Goal: Navigation & Orientation: Find specific page/section

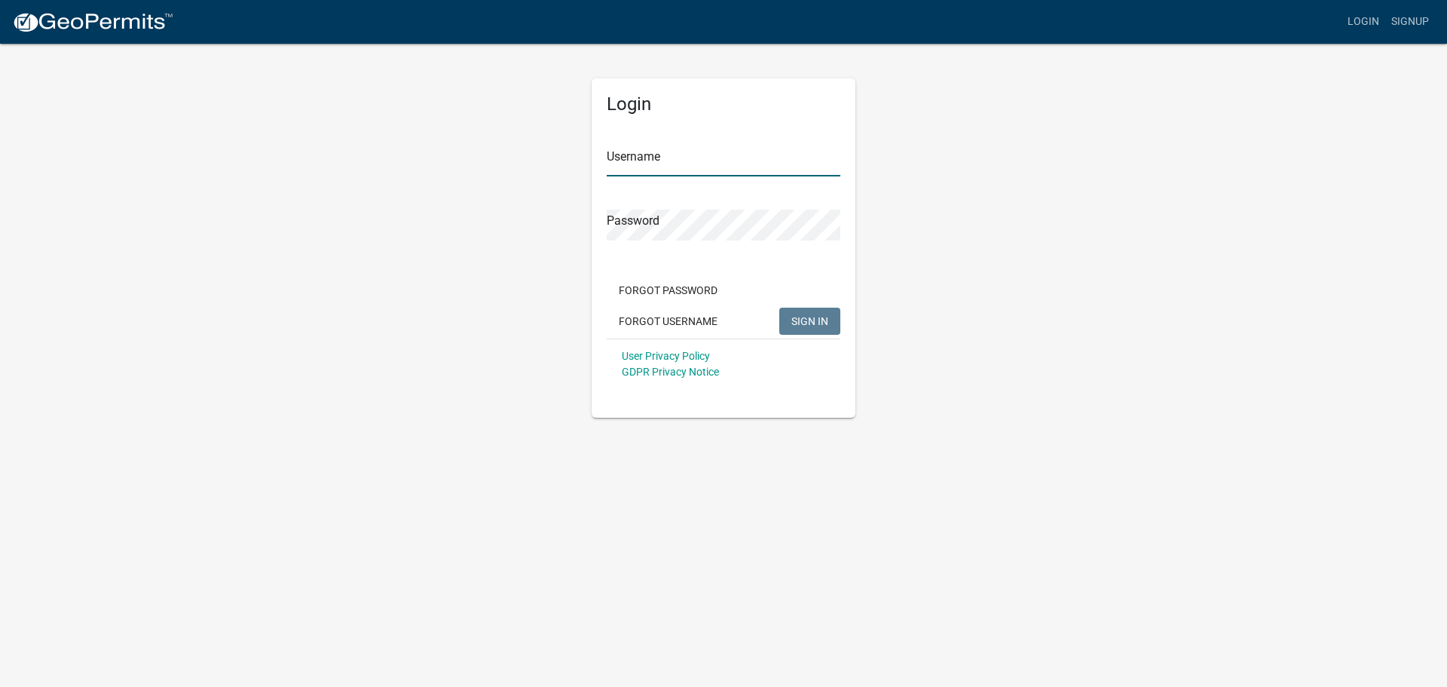
type input "larrygoodhomes"
click at [801, 317] on span "SIGN IN" at bounding box center [810, 320] width 37 height 12
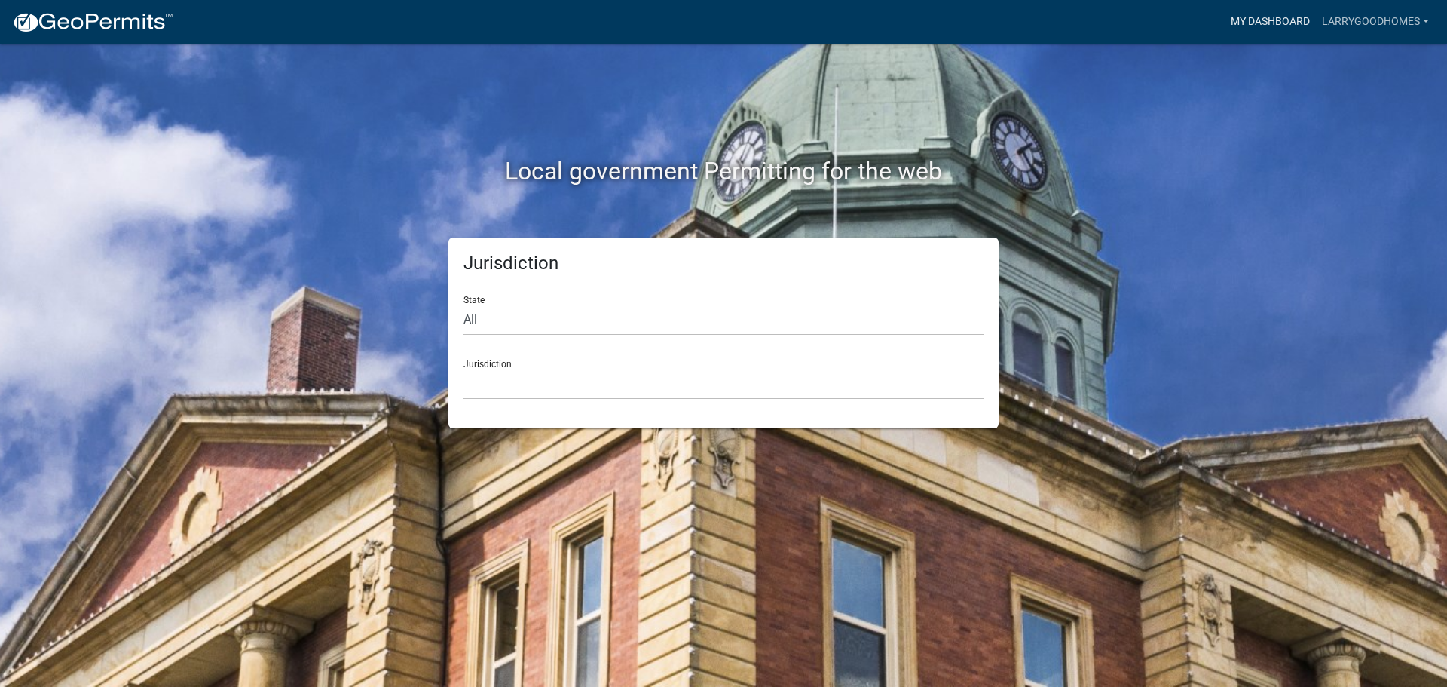
click at [1264, 22] on link "My Dashboard" at bounding box center [1270, 22] width 91 height 29
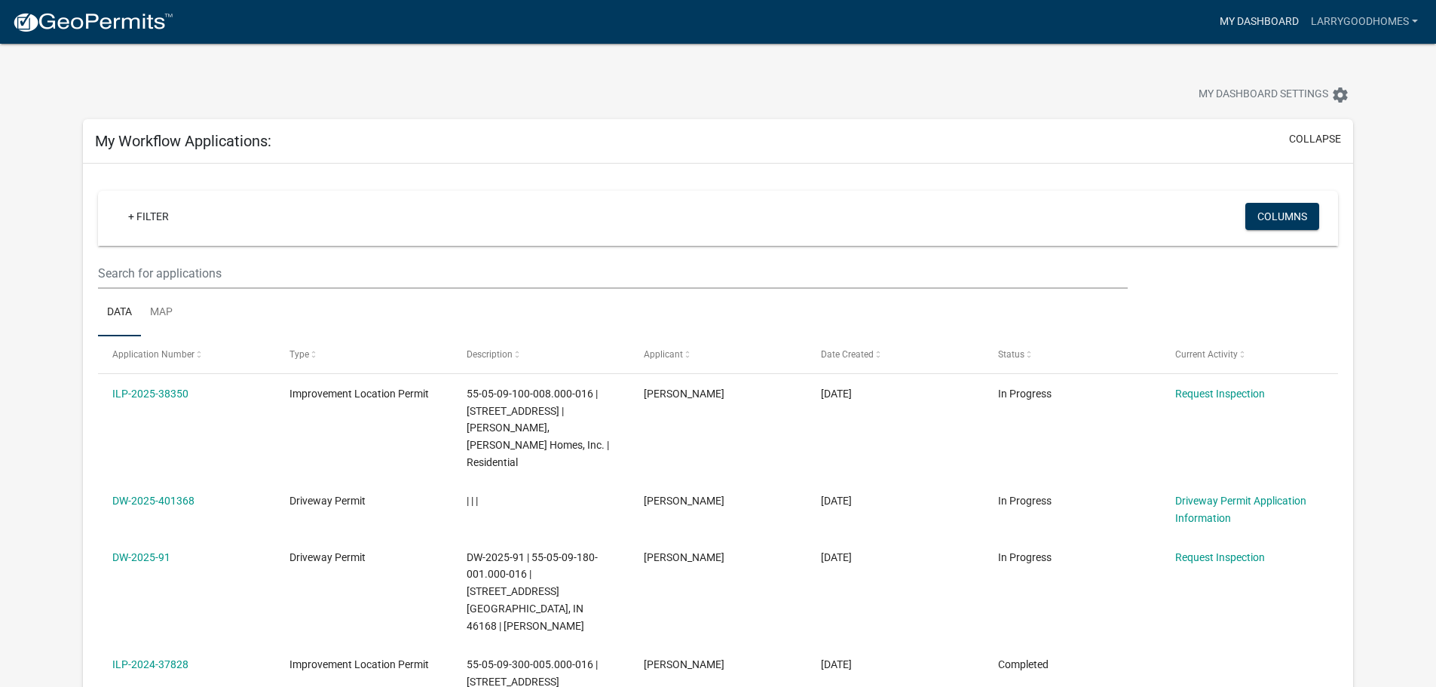
click at [1262, 24] on link "My Dashboard" at bounding box center [1259, 22] width 91 height 29
click at [1337, 22] on link "larrygoodhomes" at bounding box center [1364, 22] width 119 height 29
click at [64, 17] on img at bounding box center [92, 22] width 161 height 23
